Goal: Task Accomplishment & Management: Complete application form

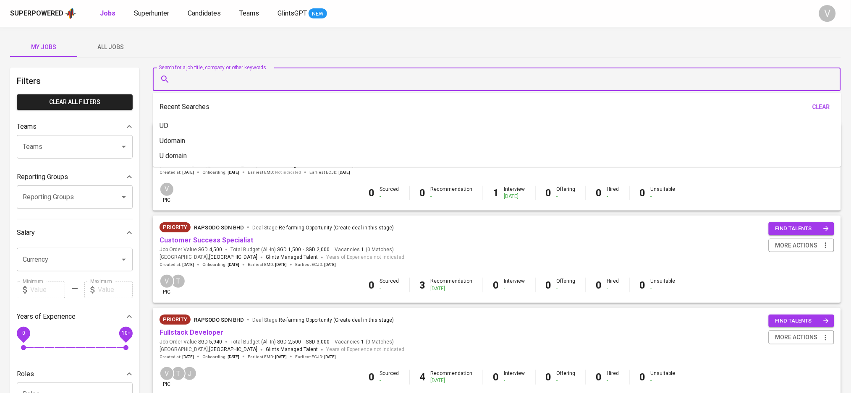
click at [228, 74] on input "Search for a job title, company or other keywords" at bounding box center [498, 79] width 651 height 16
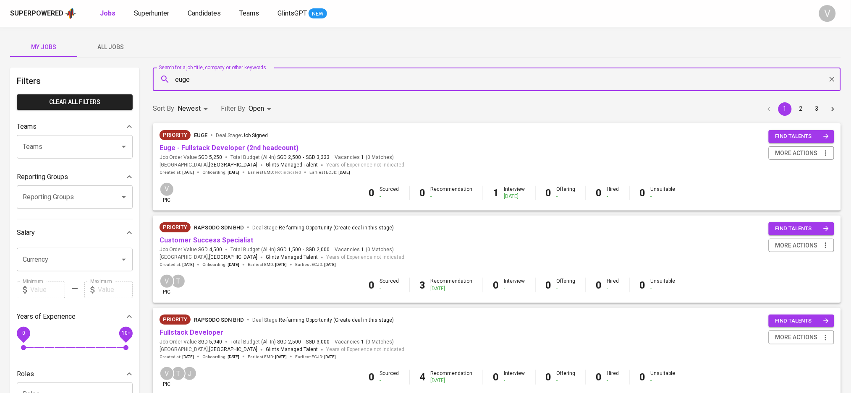
type input "euge"
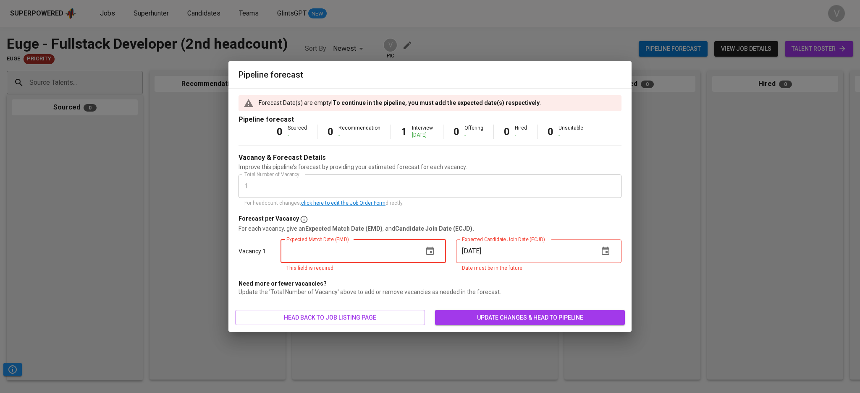
click at [417, 248] on div "Expected Match Date (EMD)" at bounding box center [362, 252] width 165 height 24
click at [428, 246] on icon "button" at bounding box center [430, 251] width 10 height 10
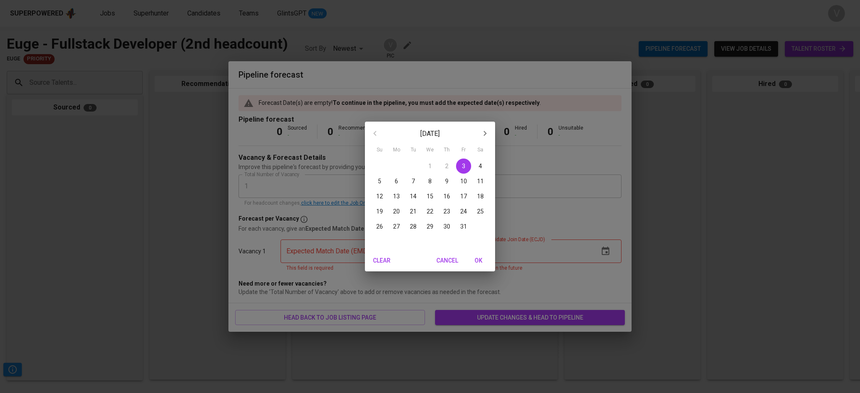
click at [464, 228] on p "31" at bounding box center [463, 227] width 7 height 8
type input "10/31/2025"
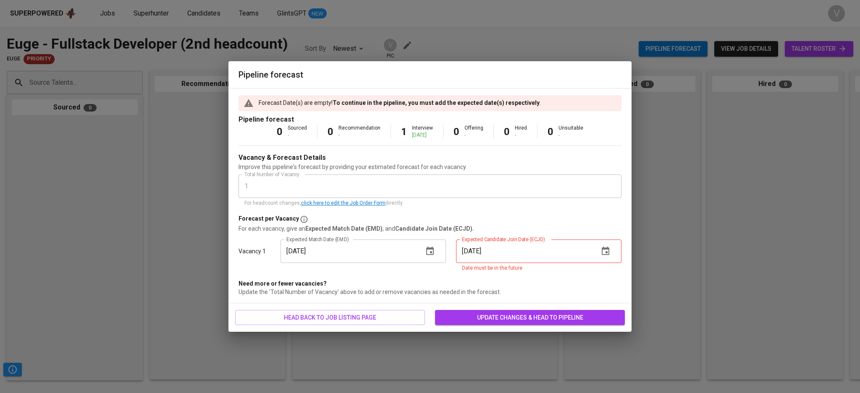
click at [606, 248] on icon "button" at bounding box center [606, 251] width 8 height 8
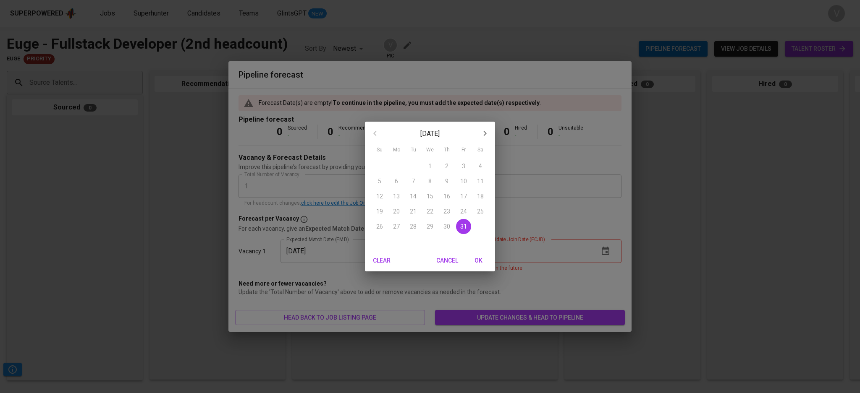
click at [467, 229] on span "31" at bounding box center [463, 227] width 15 height 8
type input "10/31/2025"
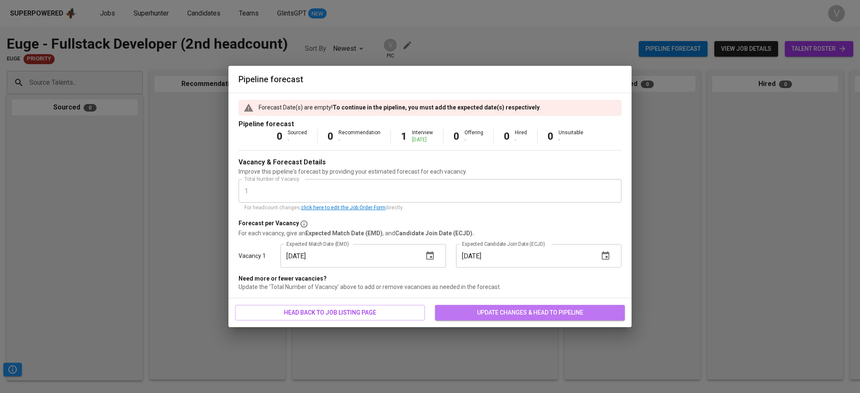
click at [498, 313] on span "update changes & head to pipeline" at bounding box center [530, 313] width 176 height 10
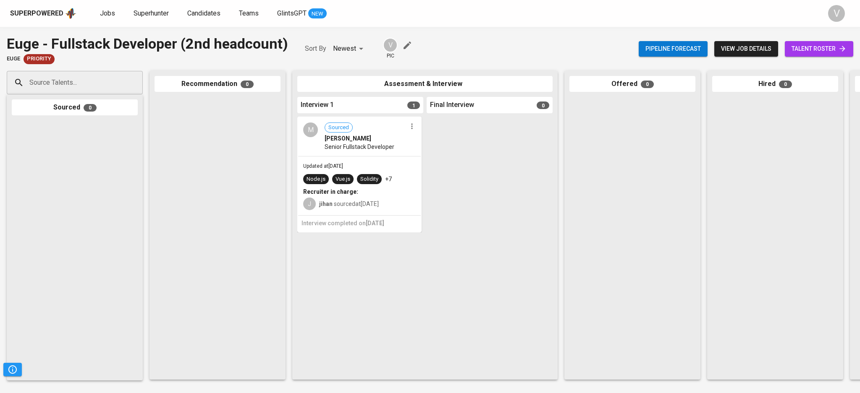
click at [405, 46] on icon "button" at bounding box center [408, 46] width 8 height 8
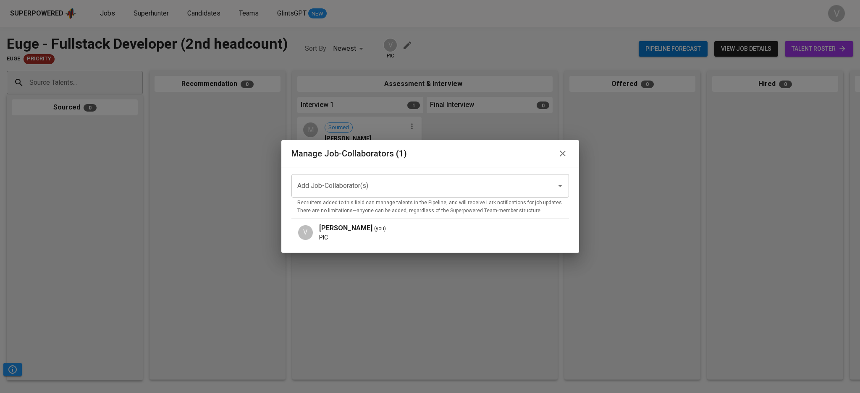
click at [350, 183] on input "Add Job-Collaborator(s)" at bounding box center [418, 186] width 246 height 16
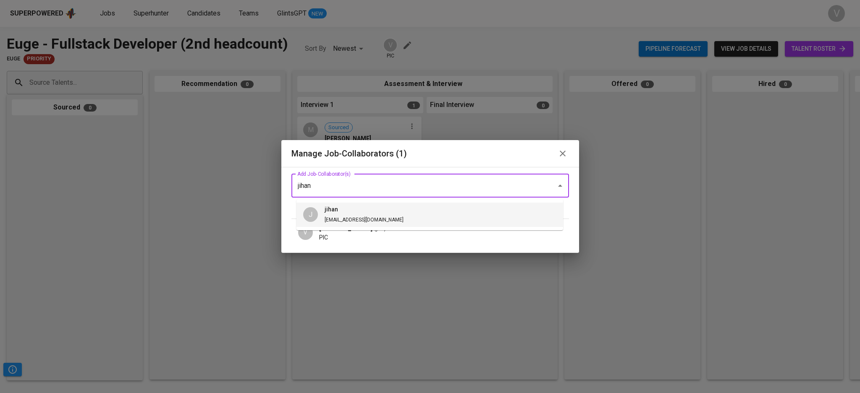
click at [334, 214] on span "jihan jihan@glints.com" at bounding box center [364, 214] width 92 height 19
type input "jihan"
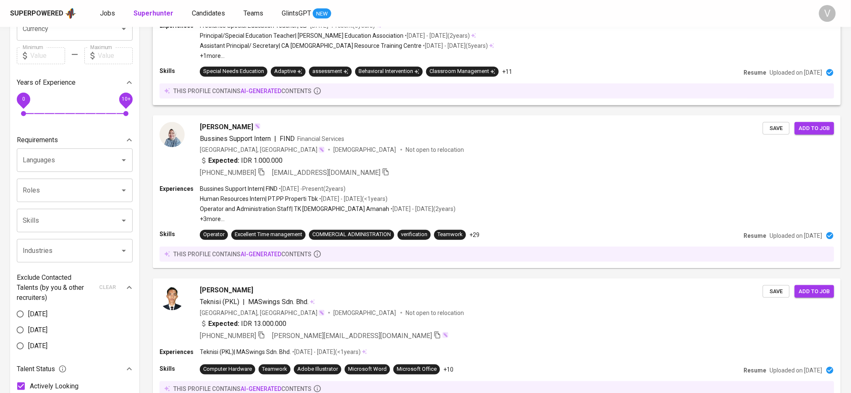
scroll to position [56, 0]
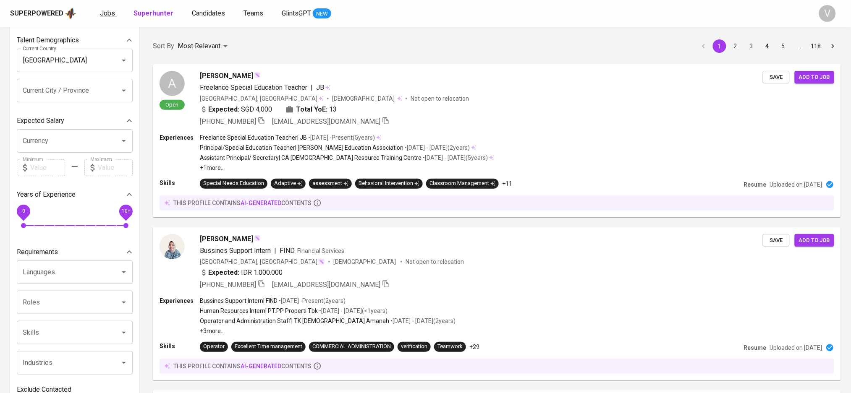
click at [102, 13] on span "Jobs" at bounding box center [107, 13] width 15 height 8
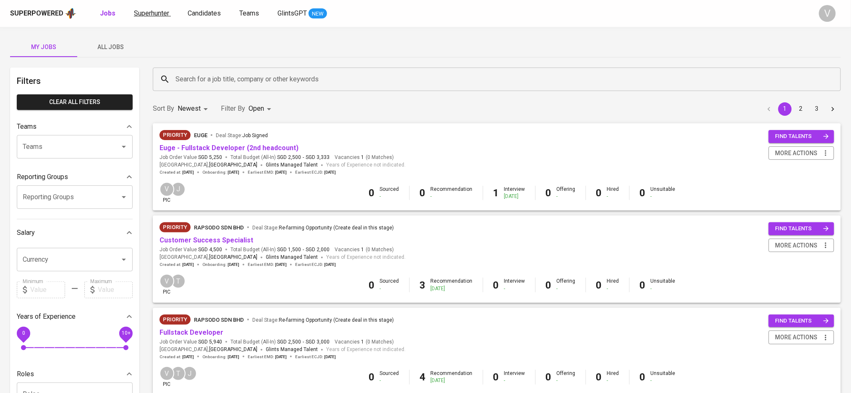
click at [160, 12] on span "Superhunter" at bounding box center [151, 13] width 35 height 8
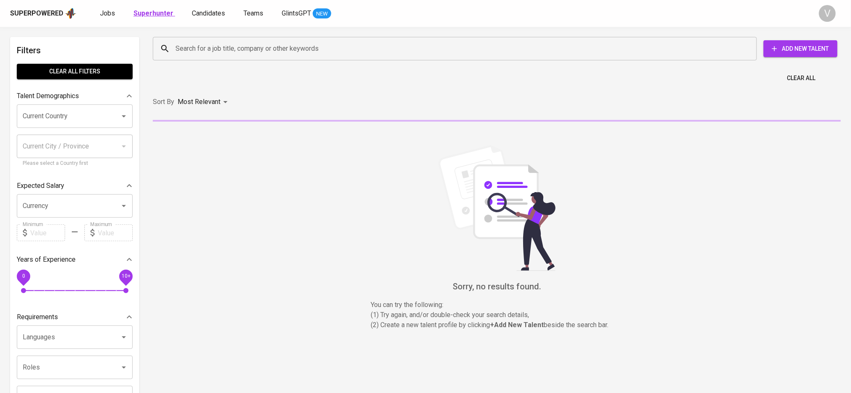
click at [152, 14] on b "Superhunter" at bounding box center [154, 13] width 40 height 8
click at [782, 45] on span "Add New Talent" at bounding box center [801, 49] width 60 height 10
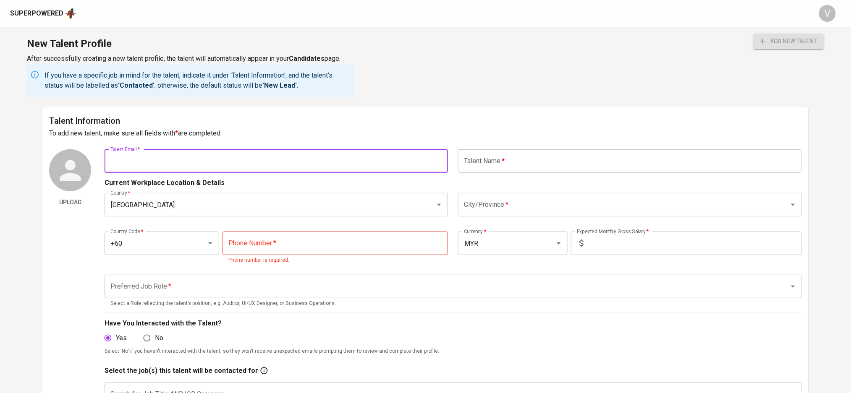
click at [278, 160] on input "text" at bounding box center [276, 161] width 343 height 24
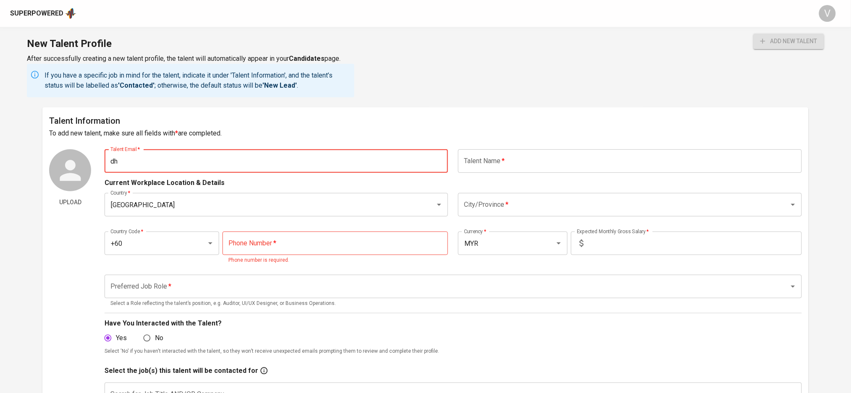
type input "d"
click at [121, 161] on input "text" at bounding box center [276, 161] width 343 height 24
paste input "dhineswary.selvaraja@gmail.com"
type input "dhineswary.selvaraja@gmail.com"
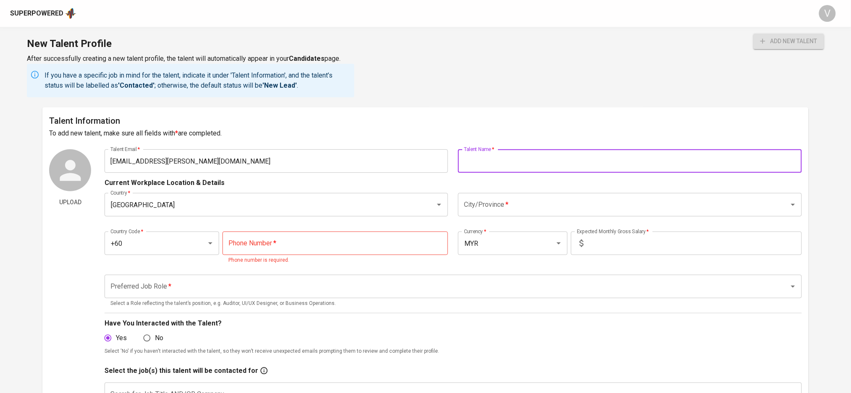
click at [509, 158] on input "text" at bounding box center [629, 161] width 343 height 24
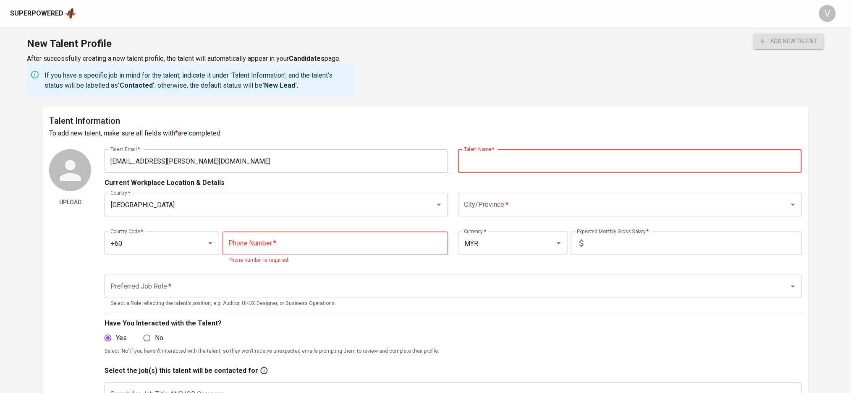
paste input "dhineswary.selvaraja@gmail.com"
click at [501, 161] on input "dhineswary.selvaraja@gmail.com" at bounding box center [629, 161] width 343 height 24
click at [504, 160] on input "dhineswary selvaraja" at bounding box center [629, 161] width 343 height 24
type input "Dhineswary Selvaraja"
click at [484, 201] on input "City/Province   *" at bounding box center [618, 205] width 312 height 16
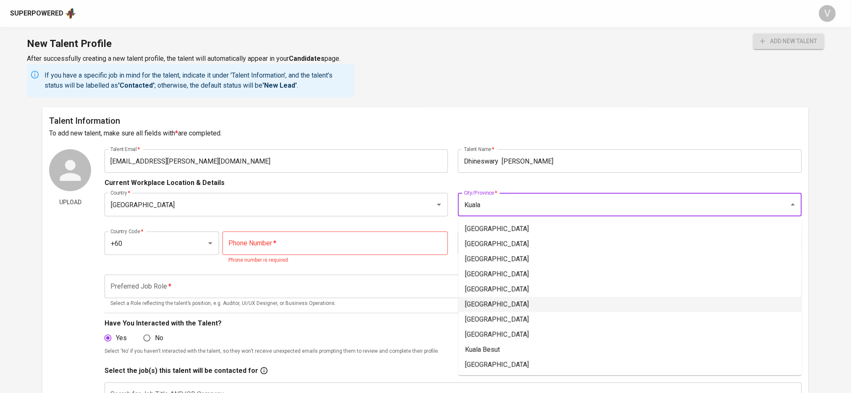
click at [494, 306] on li "[GEOGRAPHIC_DATA]" at bounding box center [630, 304] width 343 height 15
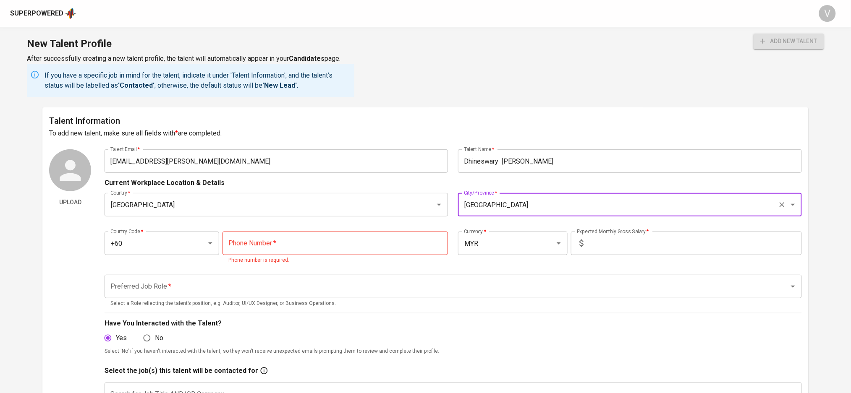
type input "[GEOGRAPHIC_DATA]"
click at [398, 242] on input "tel" at bounding box center [335, 244] width 225 height 24
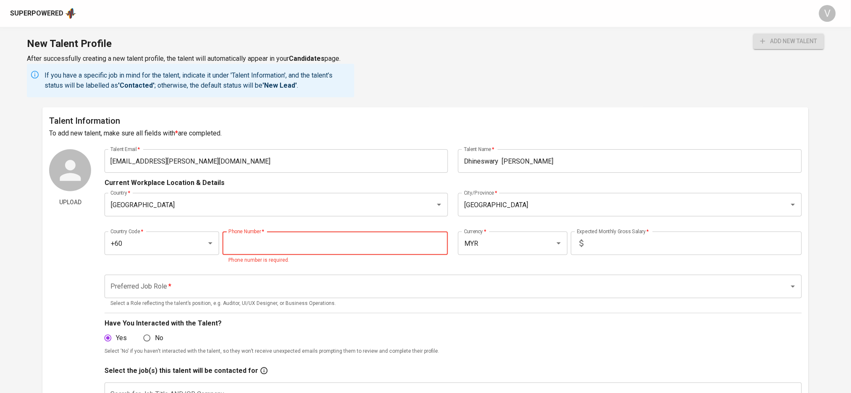
scroll to position [56, 0]
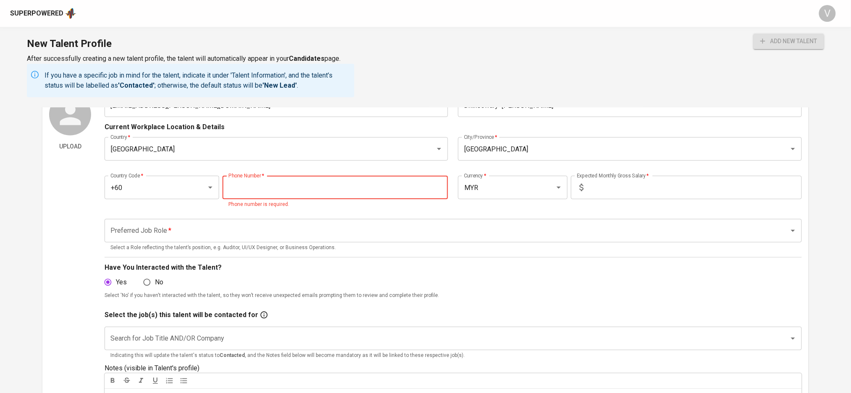
click at [267, 186] on input "tel" at bounding box center [335, 188] width 225 height 24
click at [309, 193] on input "tel" at bounding box center [335, 188] width 225 height 24
click at [267, 195] on input "tel" at bounding box center [335, 188] width 225 height 24
